Goal: Information Seeking & Learning: Learn about a topic

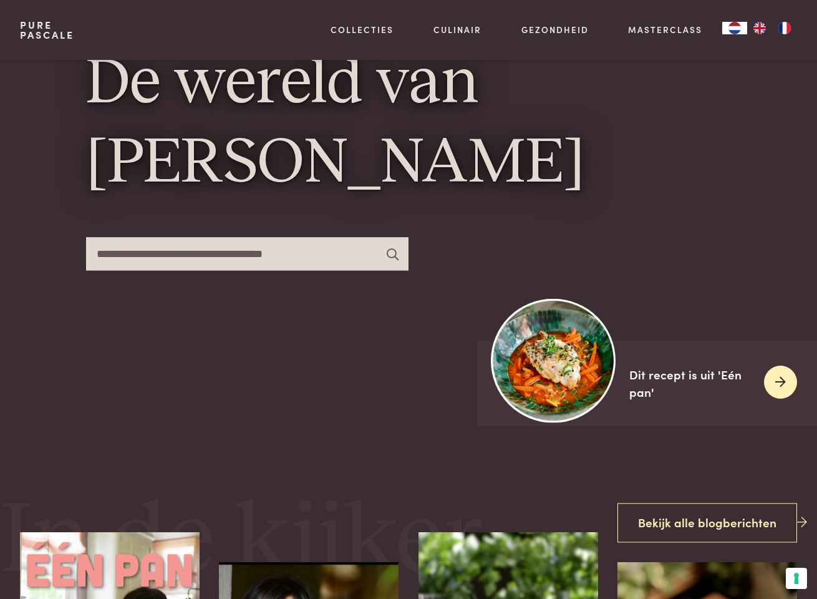
scroll to position [170, 0]
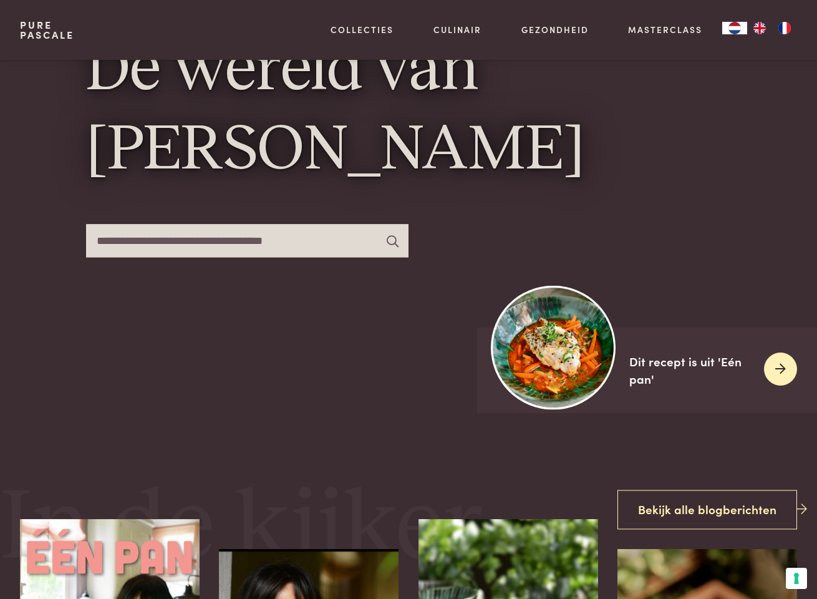
click at [557, 354] on img at bounding box center [553, 347] width 124 height 124
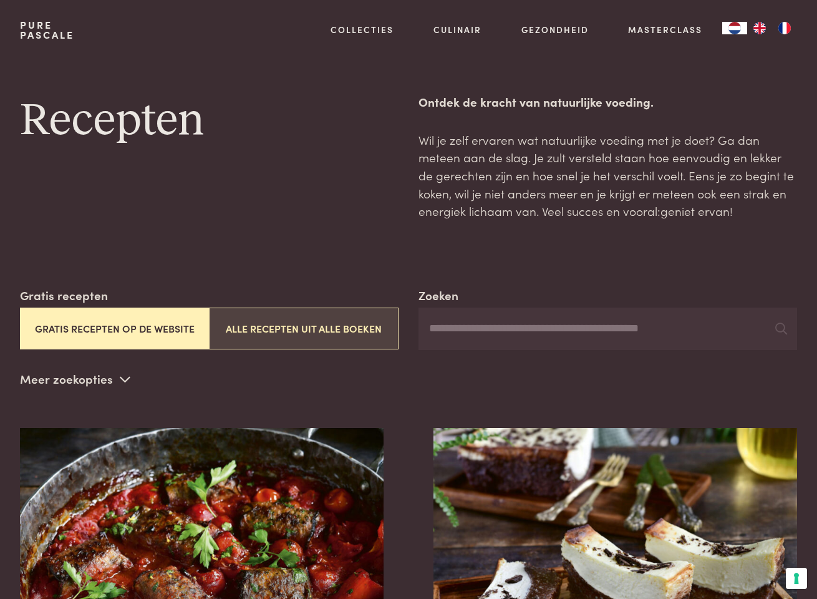
click at [300, 326] on button "Alle recepten uit alle boeken" at bounding box center [304, 328] width 190 height 42
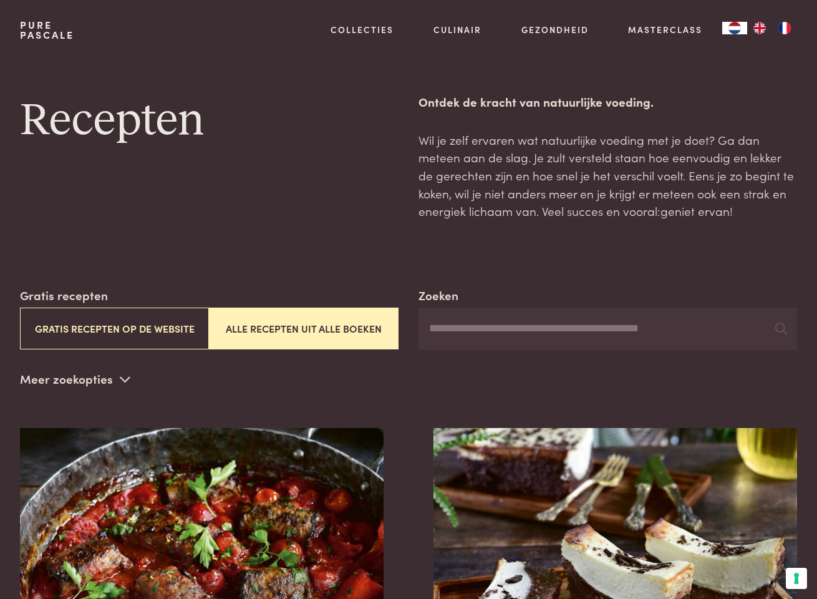
click at [450, 323] on input "Zoeken" at bounding box center [607, 328] width 379 height 42
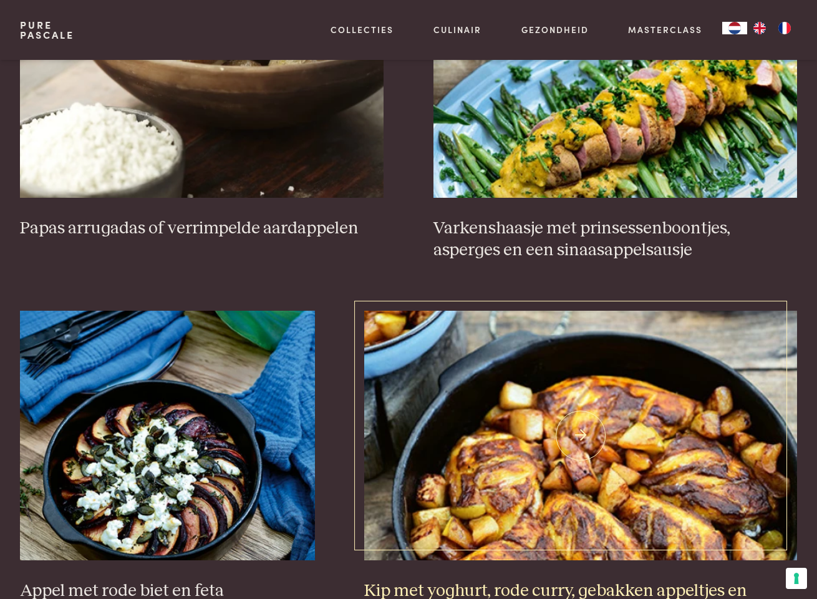
scroll to position [697, 0]
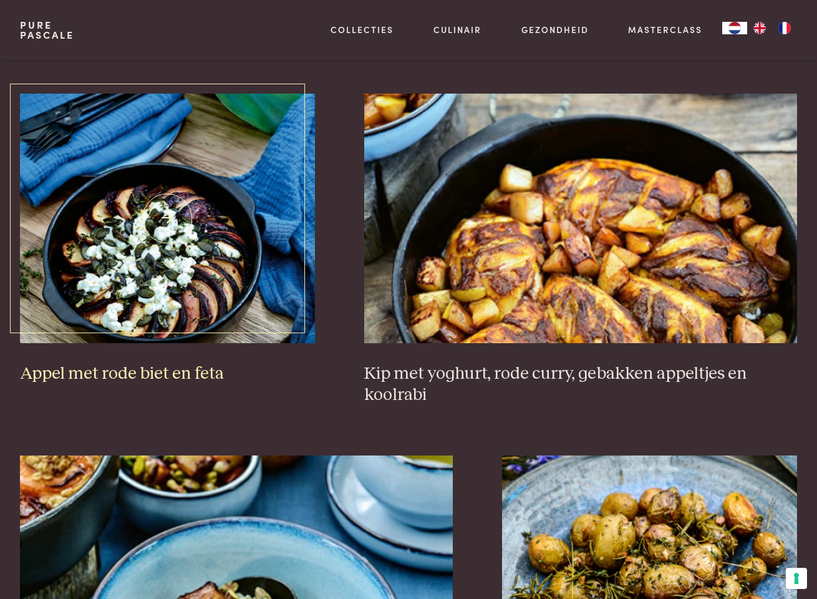
type input "*****"
click at [138, 371] on h3 "Appel met rode biet en feta" at bounding box center [167, 374] width 295 height 22
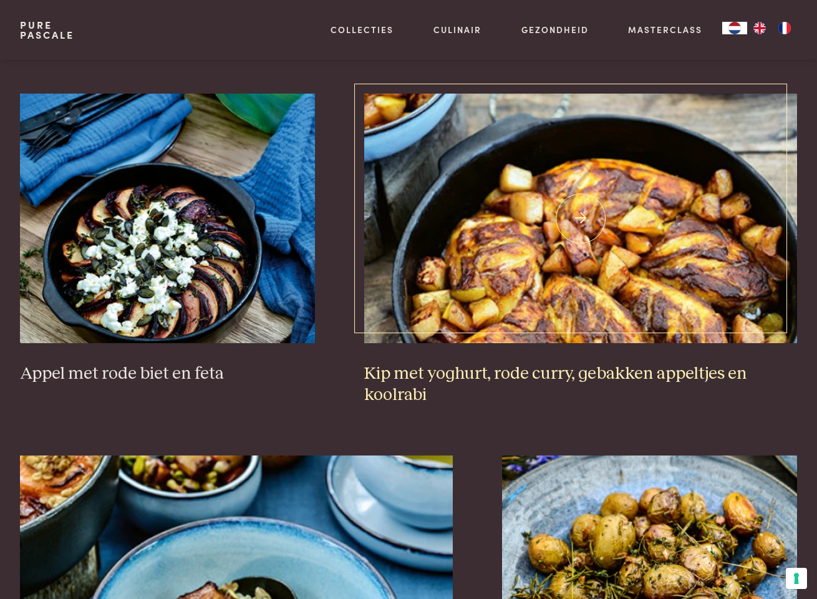
click at [549, 299] on img at bounding box center [580, 218] width 433 height 249
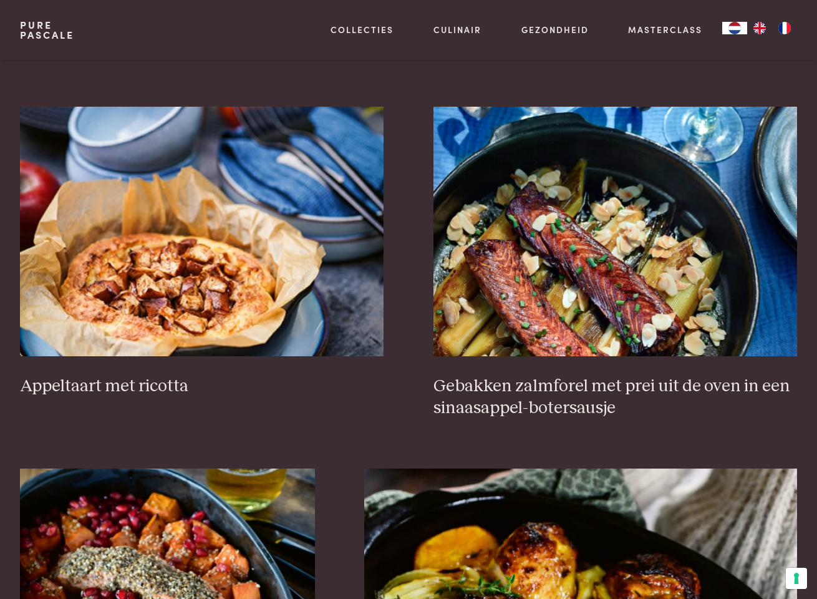
scroll to position [1442, 0]
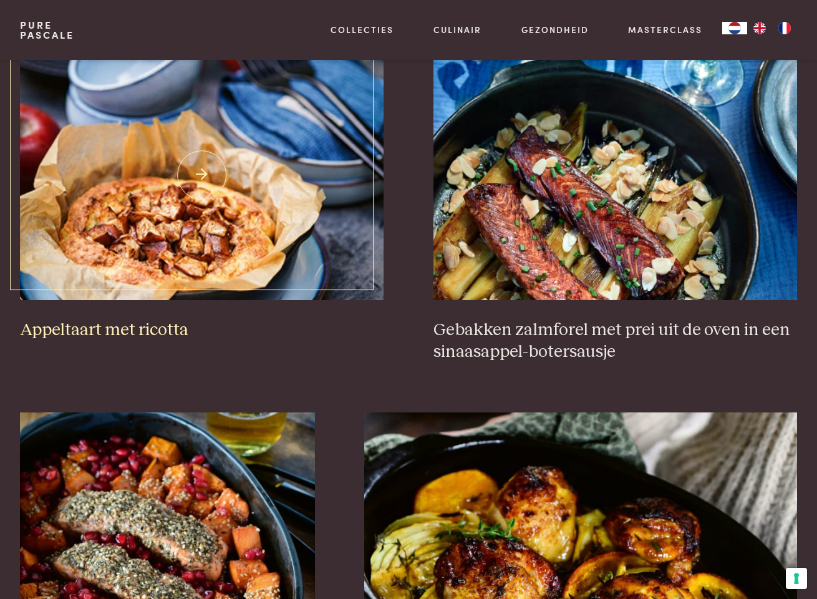
click at [183, 233] on img at bounding box center [202, 175] width 364 height 249
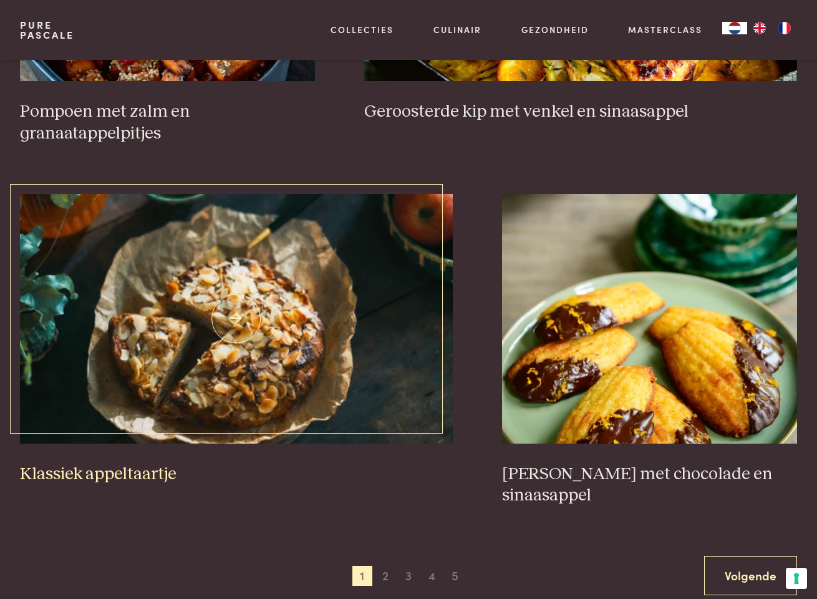
scroll to position [2070, 0]
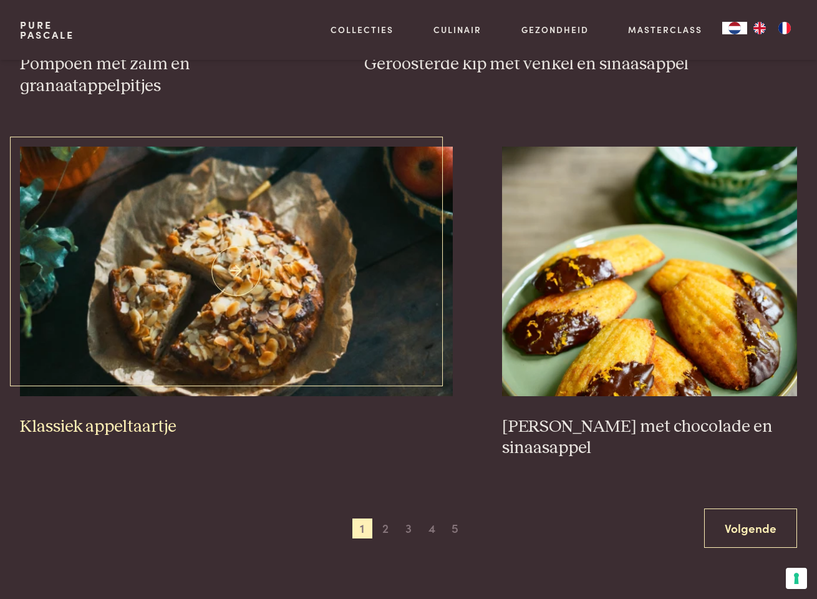
click at [213, 311] on img at bounding box center [236, 271] width 433 height 249
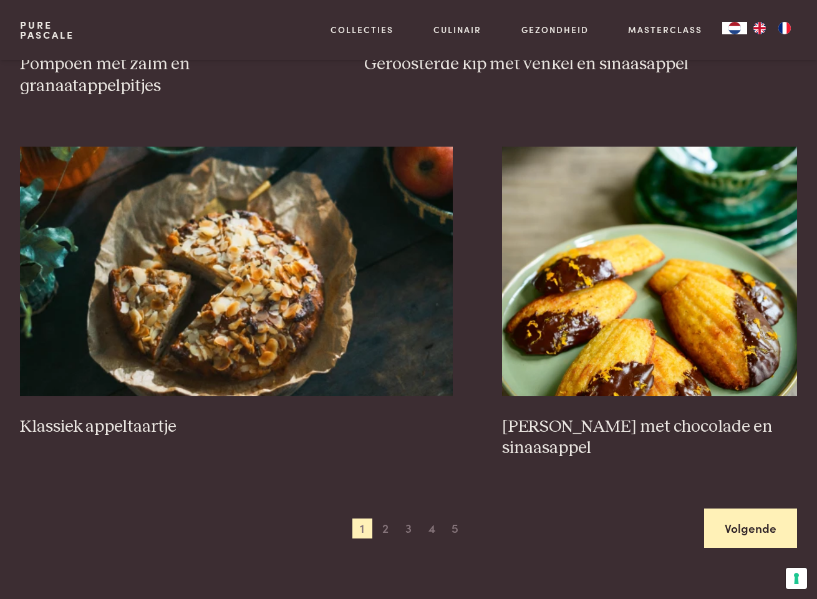
click at [735, 521] on link "Volgende" at bounding box center [750, 527] width 93 height 39
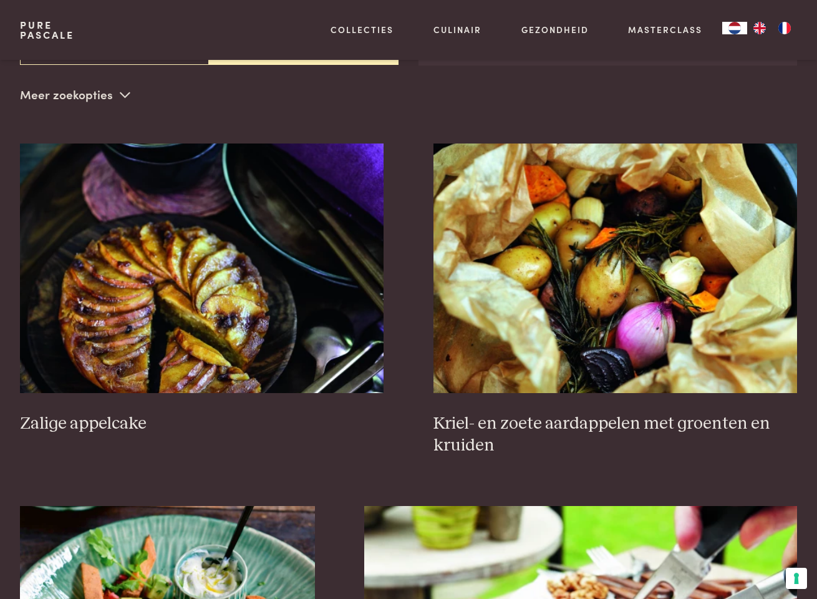
scroll to position [284, 0]
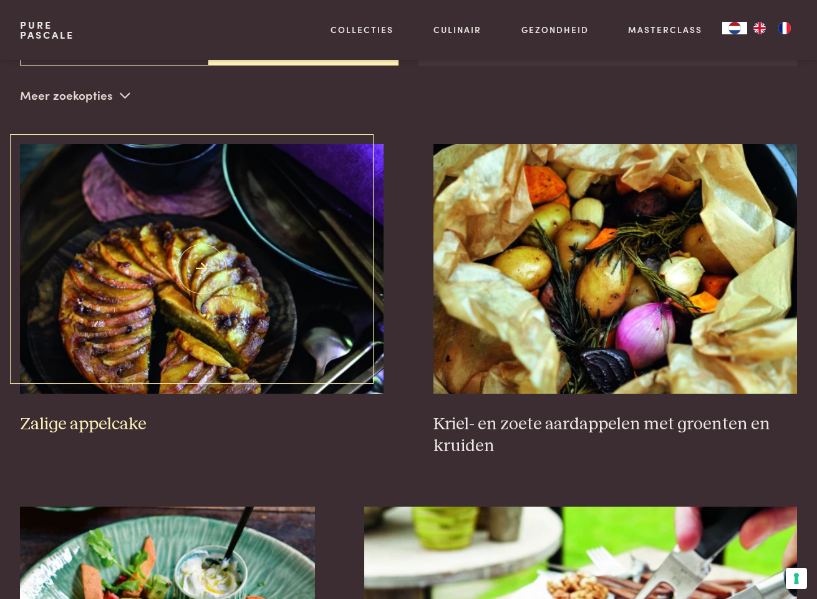
click at [173, 291] on img at bounding box center [202, 268] width 364 height 249
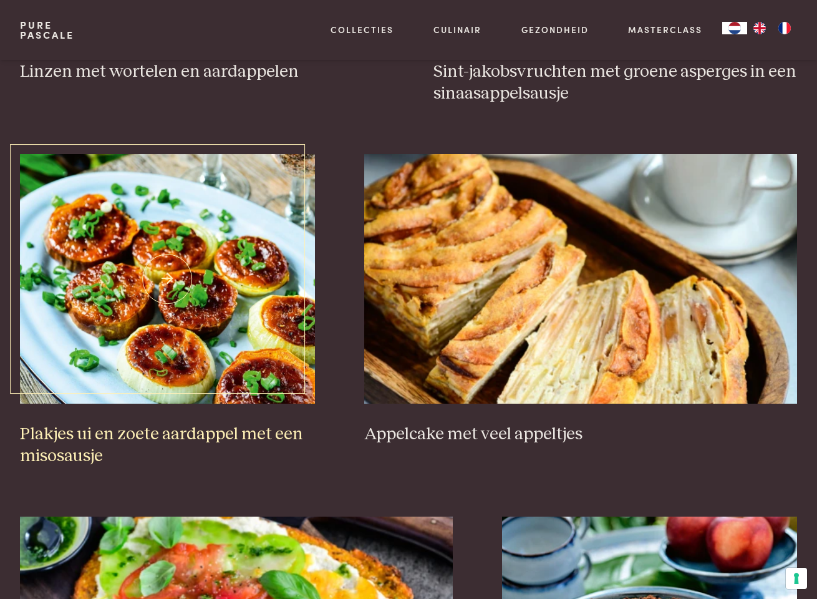
scroll to position [1781, 0]
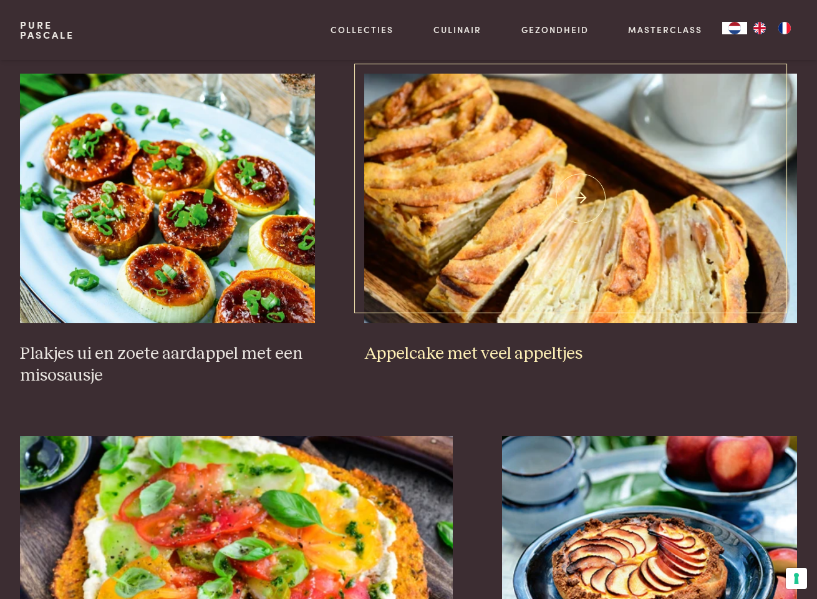
click at [493, 224] on img at bounding box center [580, 198] width 433 height 249
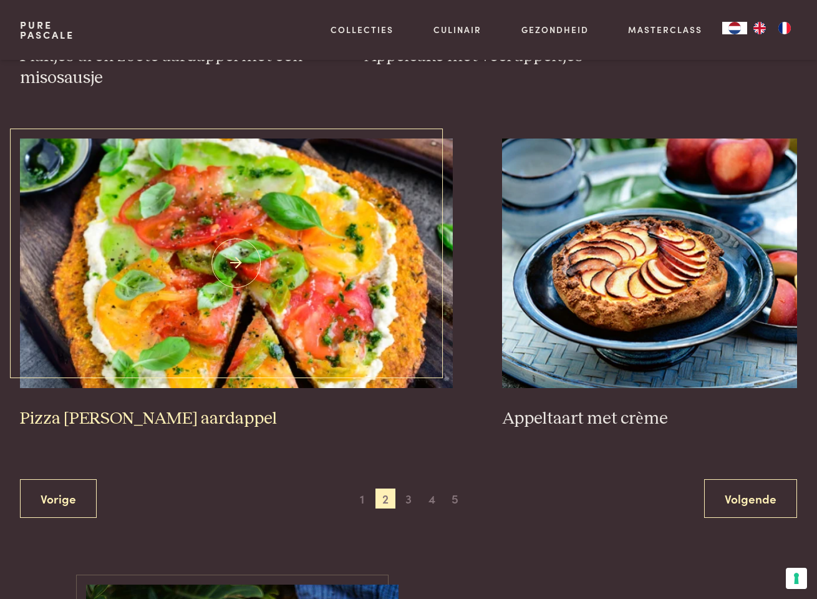
scroll to position [2166, 0]
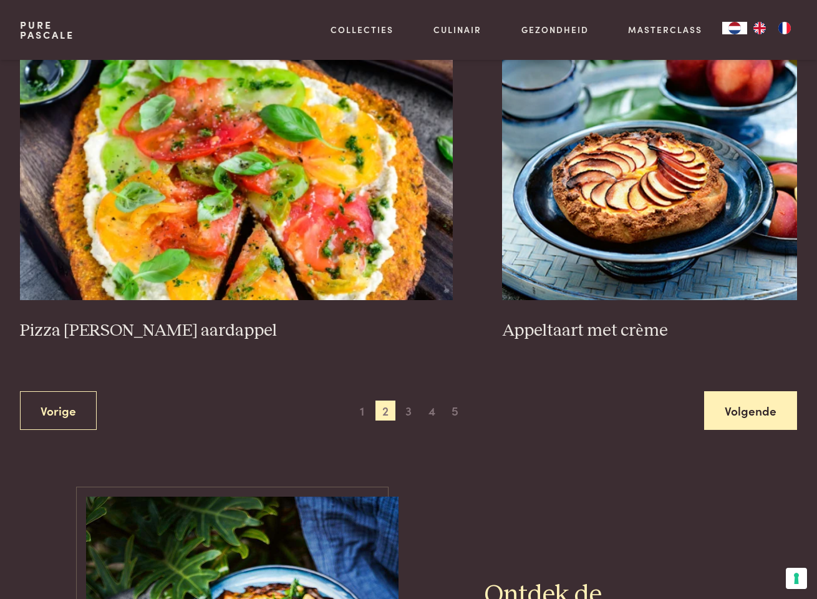
click at [738, 391] on link "Volgende" at bounding box center [750, 410] width 93 height 39
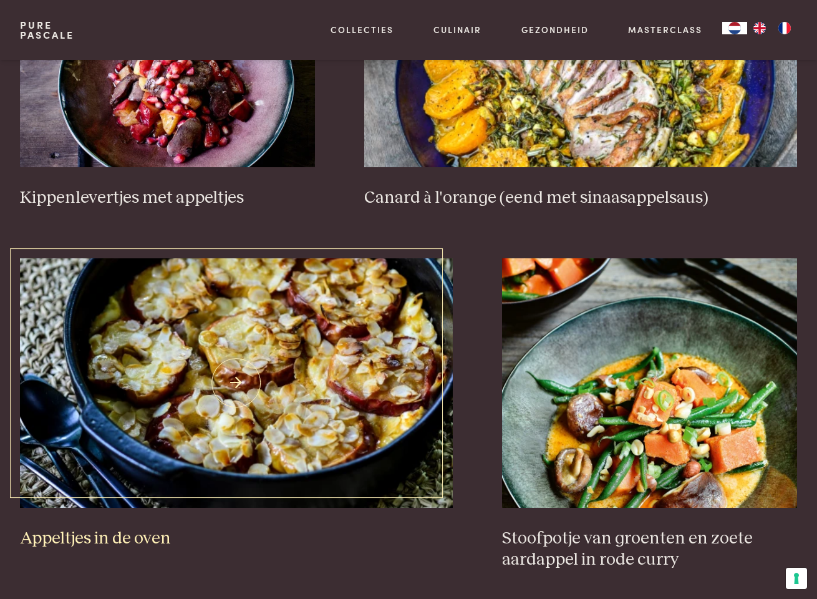
scroll to position [2055, 0]
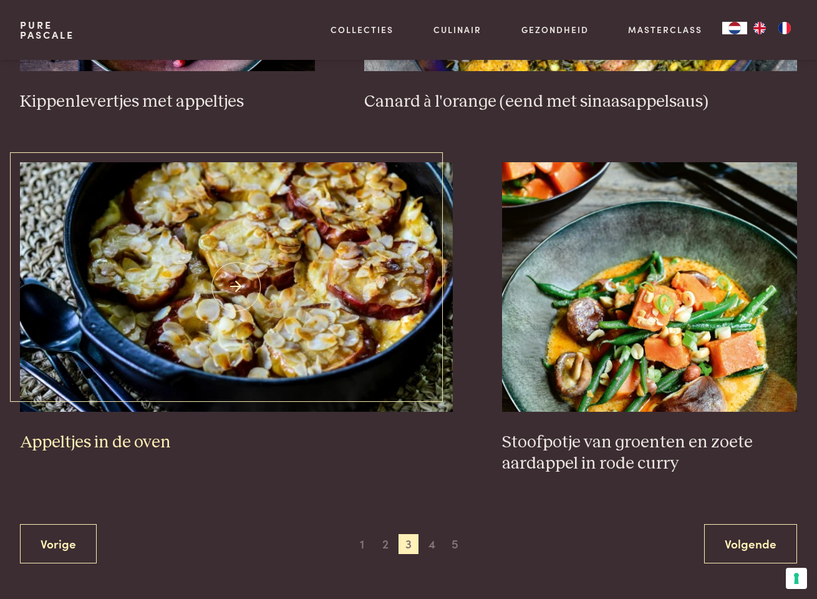
click at [244, 296] on img at bounding box center [236, 286] width 433 height 249
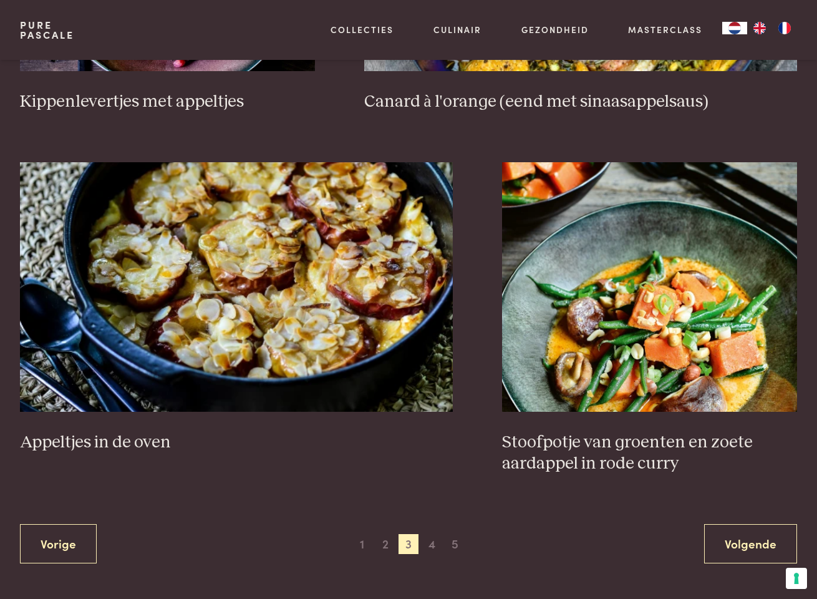
scroll to position [2140, 0]
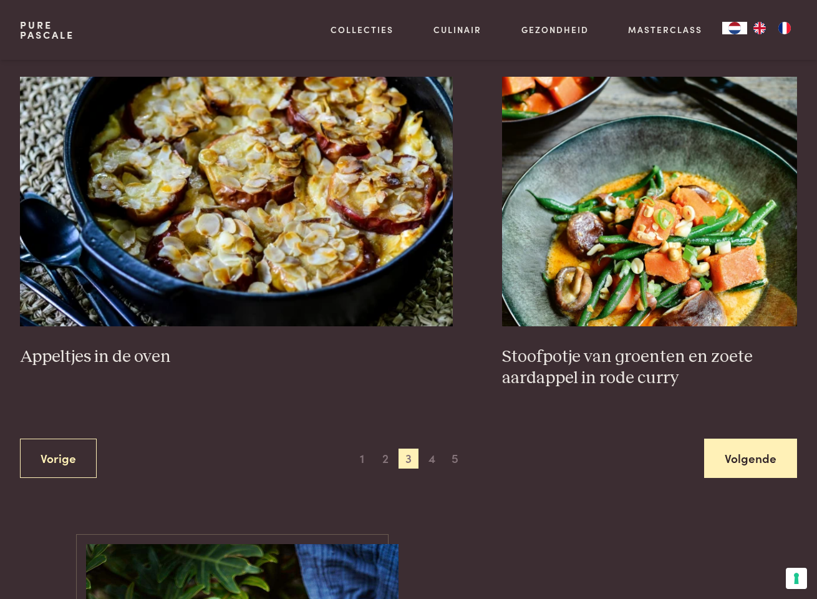
click at [753, 452] on link "Volgende" at bounding box center [750, 457] width 93 height 39
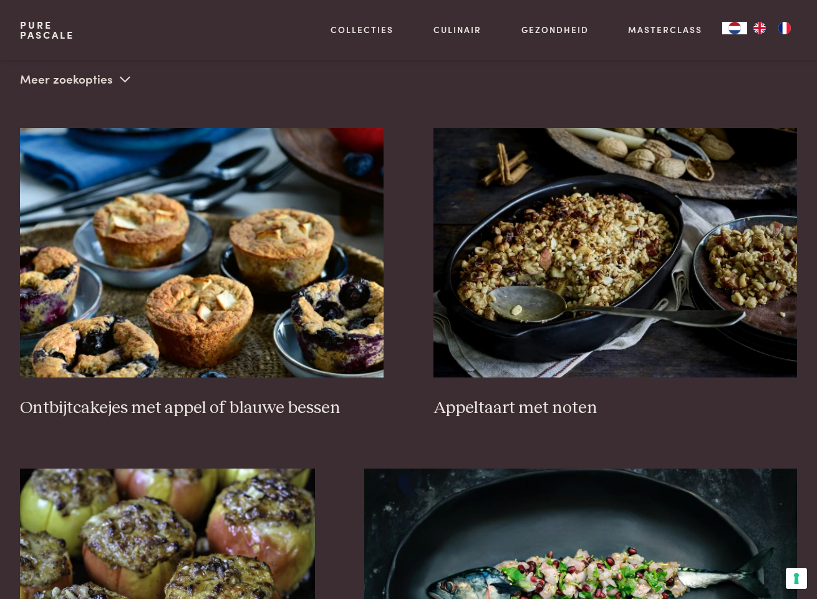
scroll to position [343, 0]
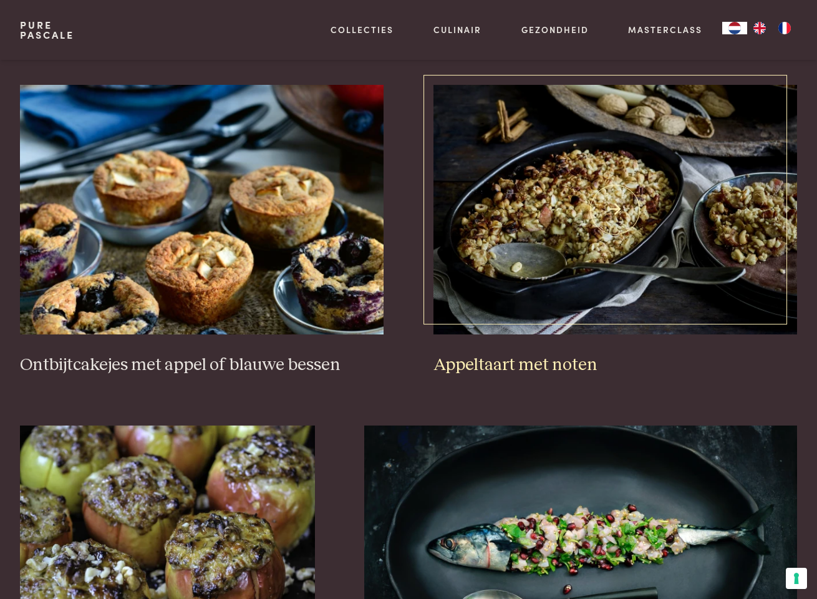
click at [604, 248] on img at bounding box center [615, 209] width 364 height 249
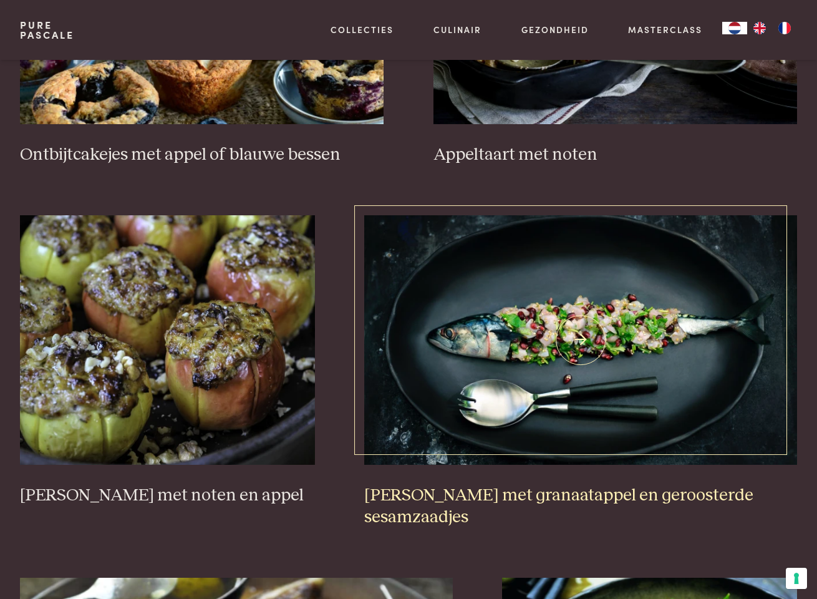
scroll to position [633, 0]
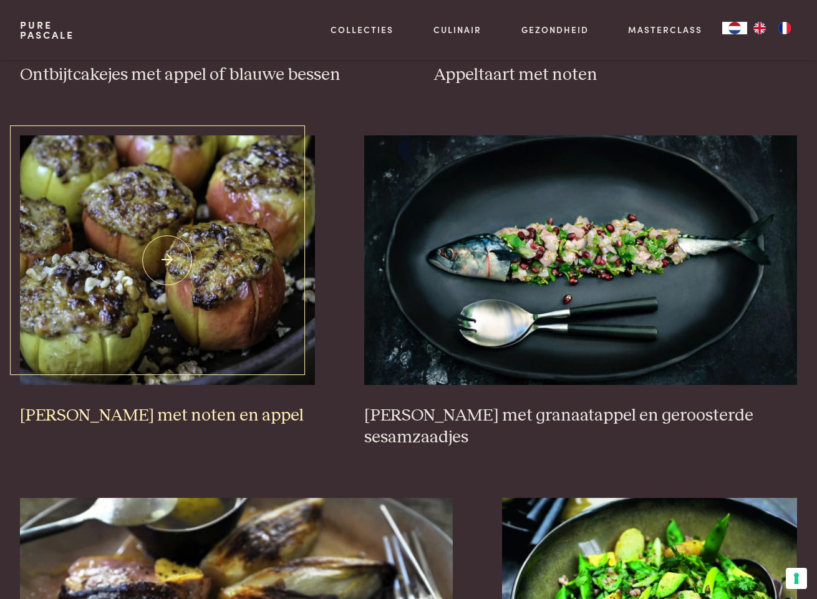
click at [162, 321] on img at bounding box center [167, 259] width 295 height 249
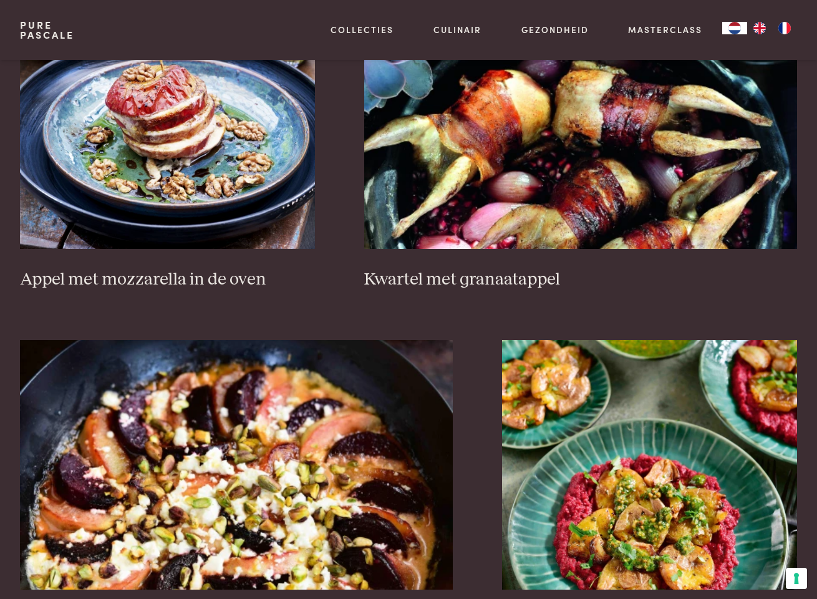
scroll to position [2068, 0]
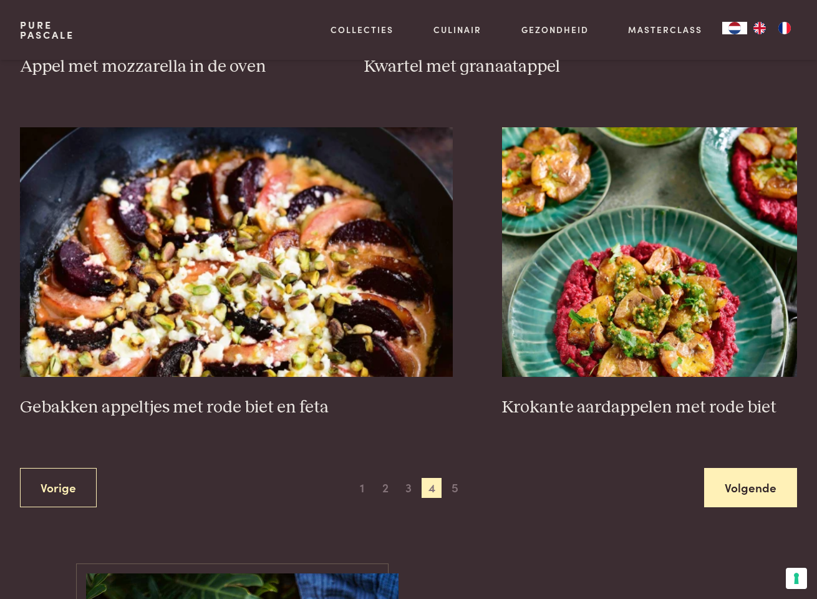
click at [728, 483] on link "Volgende" at bounding box center [750, 487] width 93 height 39
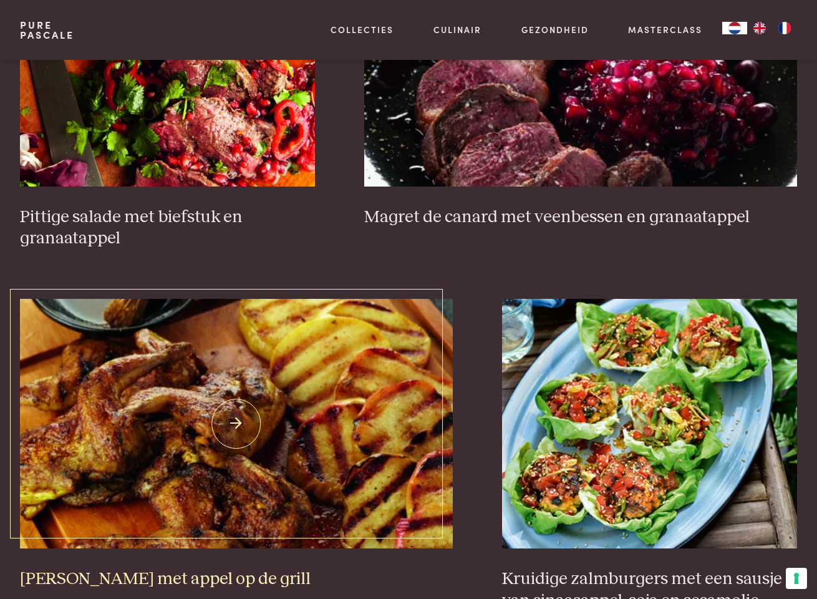
scroll to position [953, 0]
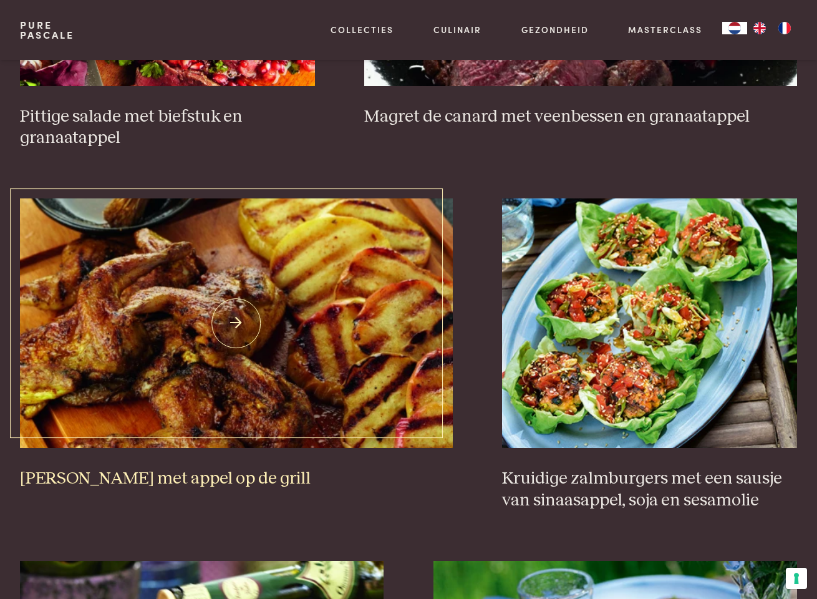
click at [282, 345] on img at bounding box center [236, 322] width 433 height 249
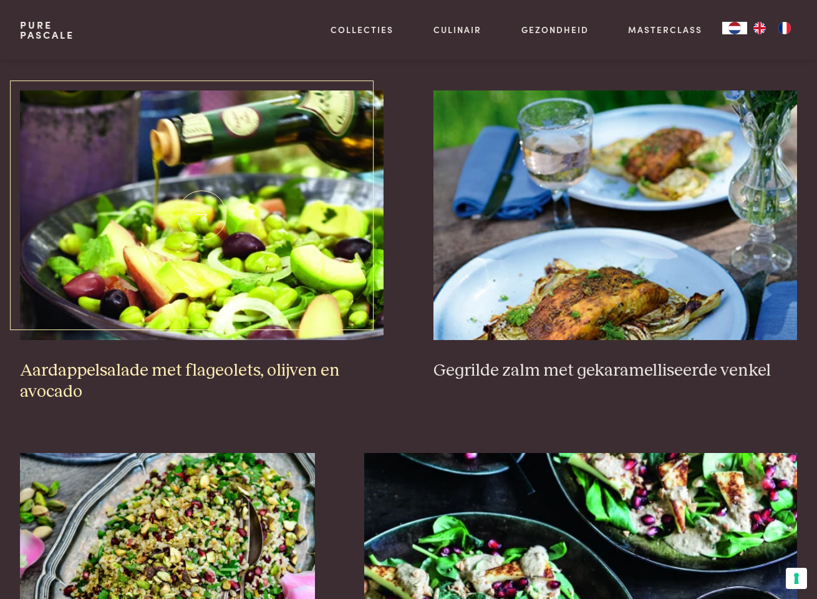
scroll to position [1444, 0]
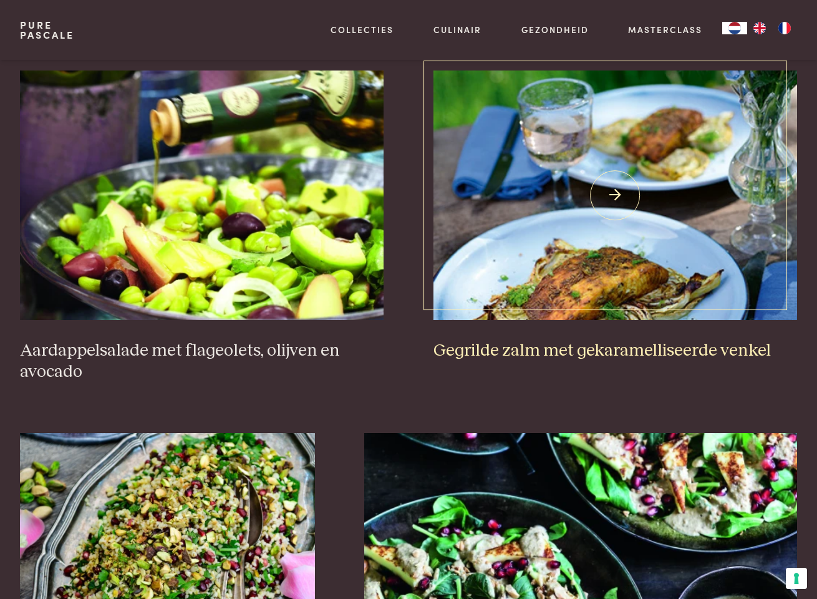
click at [585, 256] on img at bounding box center [615, 194] width 364 height 249
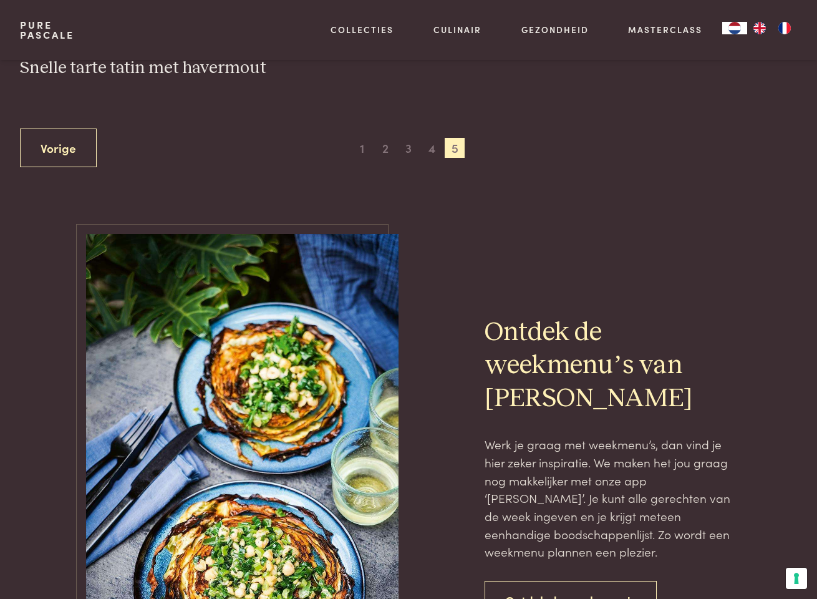
scroll to position [2441, 0]
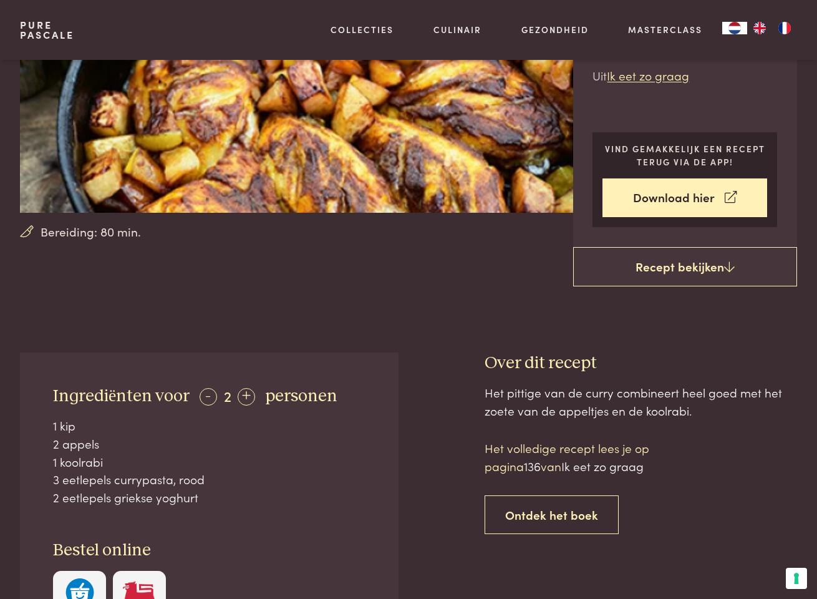
scroll to position [95, 0]
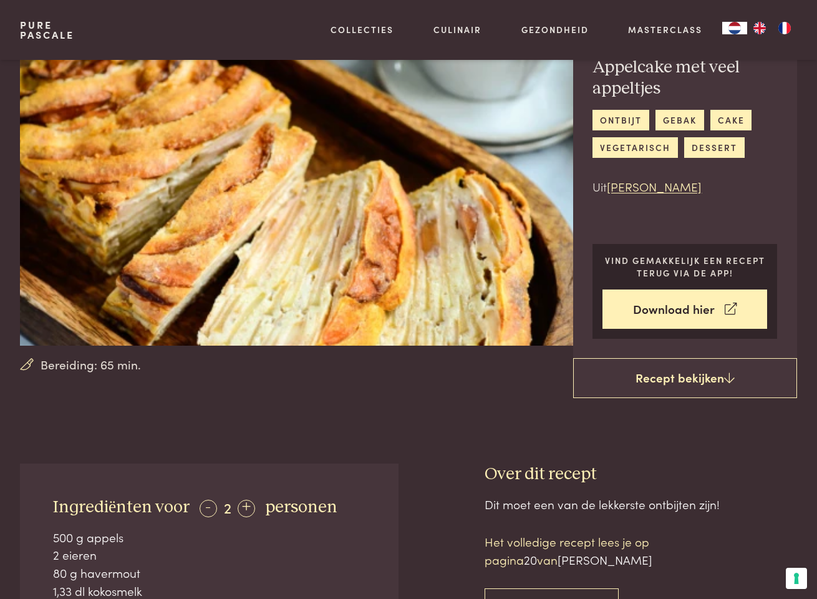
scroll to position [264, 0]
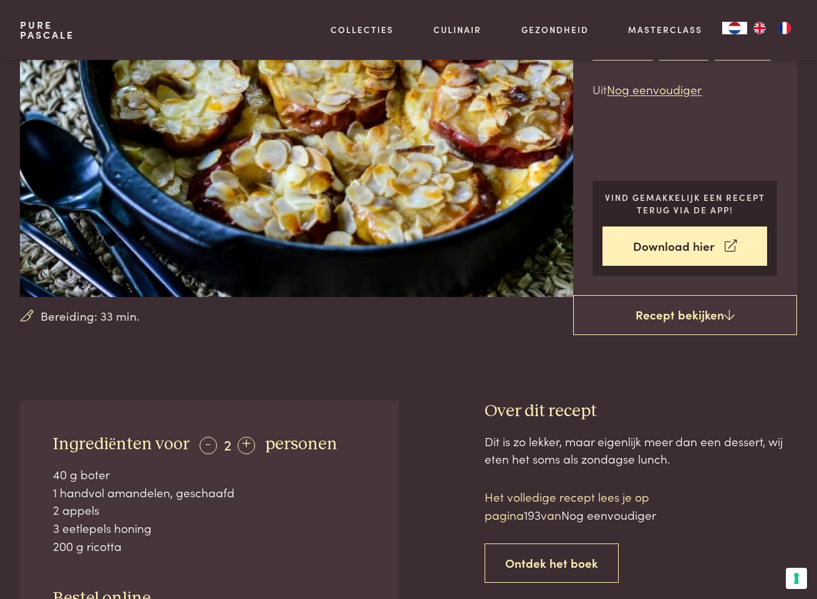
scroll to position [198, 0]
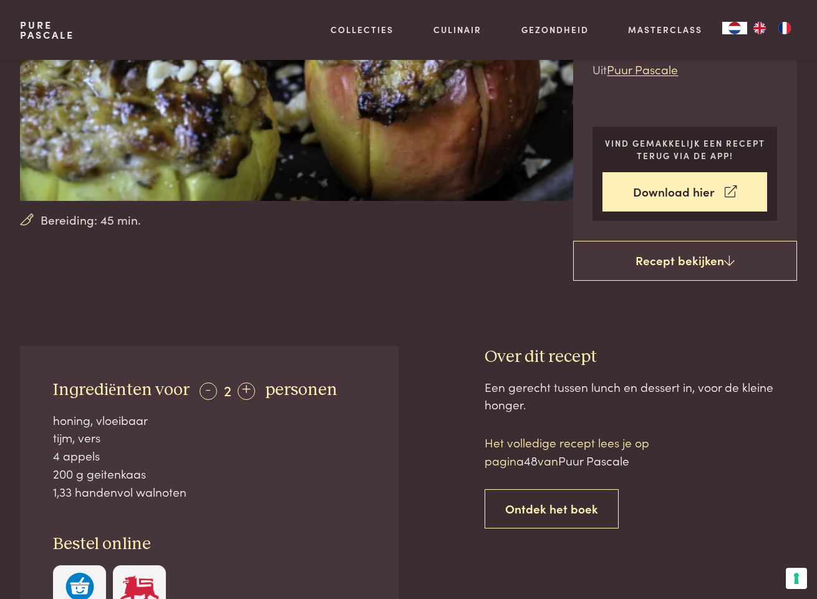
scroll to position [107, 0]
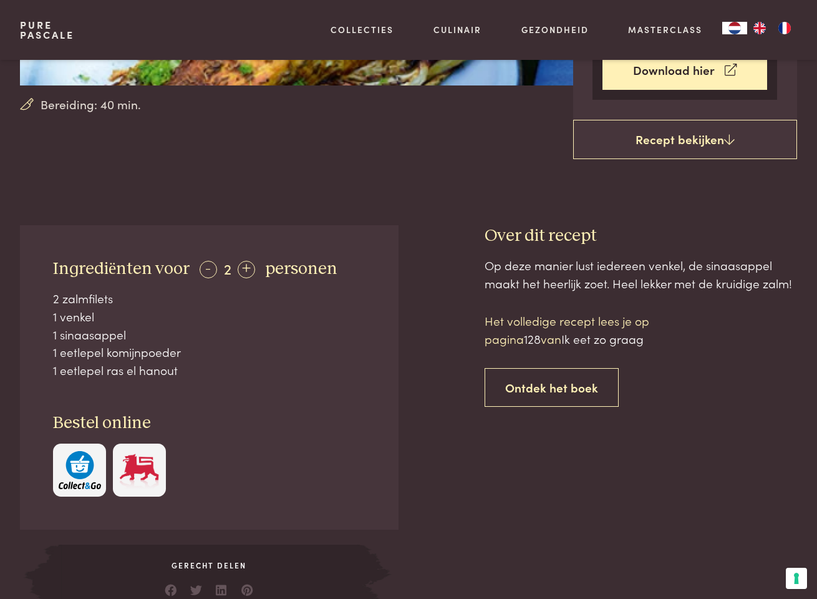
scroll to position [319, 0]
